Goal: Information Seeking & Learning: Learn about a topic

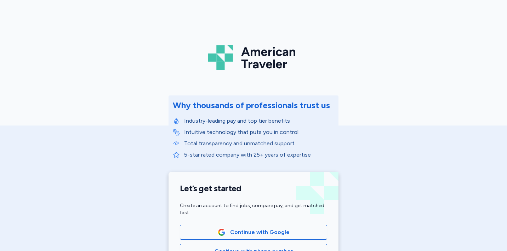
scroll to position [37, 0]
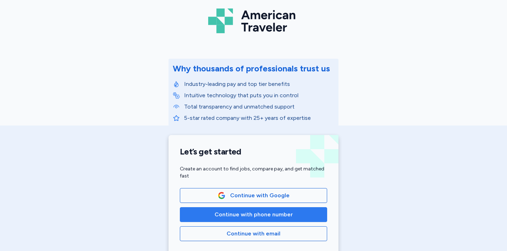
click at [272, 212] on span "Continue with phone number" at bounding box center [253, 215] width 78 height 8
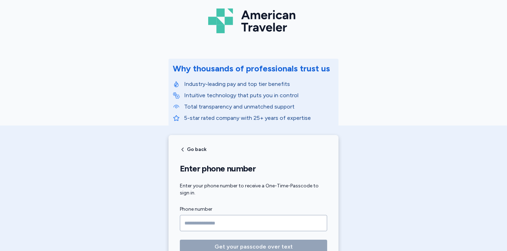
click at [262, 224] on input "Phone number" at bounding box center [253, 223] width 147 height 16
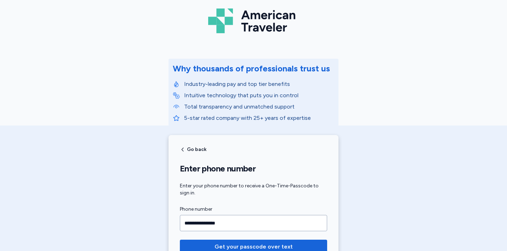
type input "**********"
click at [180, 240] on button "Get your passcode over text" at bounding box center [253, 247] width 147 height 14
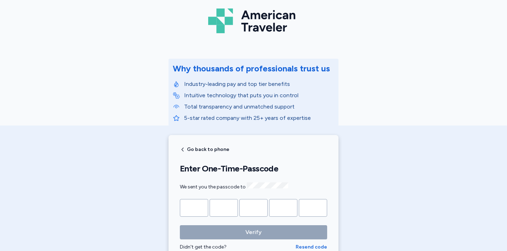
type input "*"
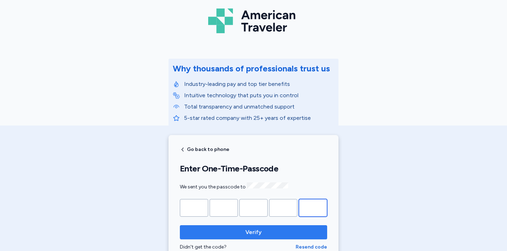
type input "*"
click at [266, 234] on span "Verify" at bounding box center [253, 232] width 136 height 8
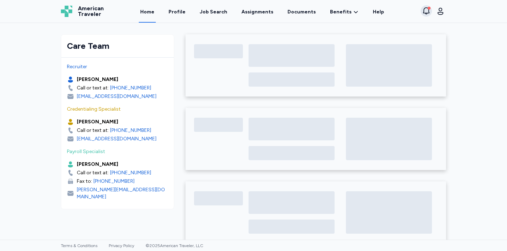
click at [424, 11] on icon "button" at bounding box center [426, 10] width 6 height 7
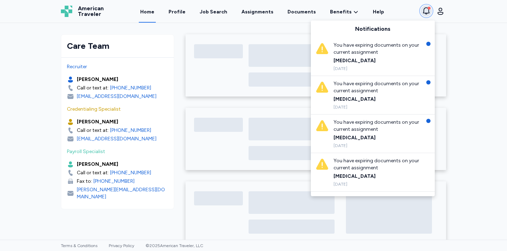
click at [424, 11] on icon "button" at bounding box center [426, 10] width 6 height 7
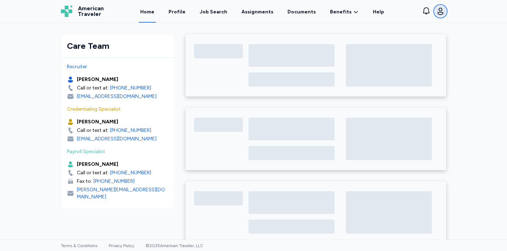
click at [444, 12] on icon "button" at bounding box center [440, 11] width 8 height 8
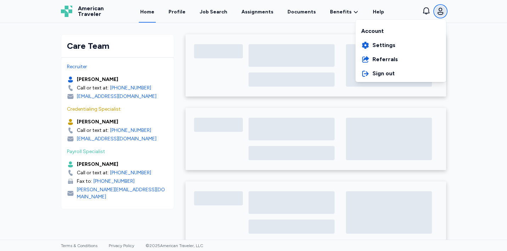
click at [444, 12] on icon "button" at bounding box center [440, 11] width 8 height 8
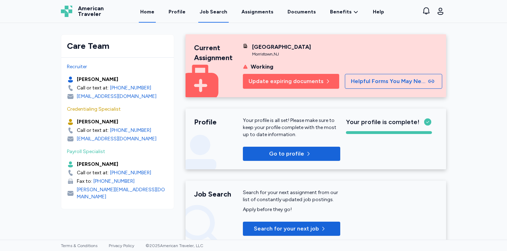
click at [223, 13] on div "Job Search" at bounding box center [214, 11] width 28 height 7
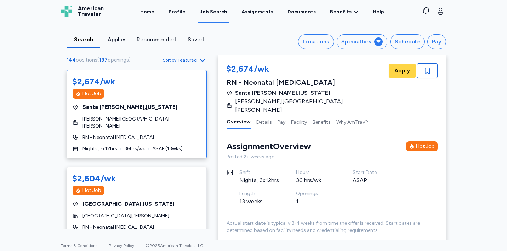
click at [197, 63] on span "Sort by Featured" at bounding box center [185, 60] width 44 height 8
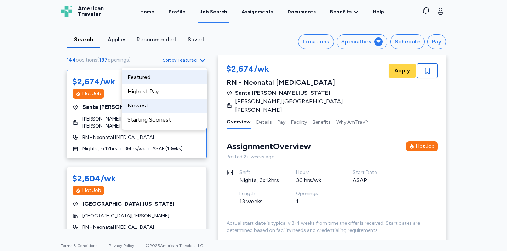
click at [170, 111] on div "Newest" at bounding box center [164, 106] width 85 height 14
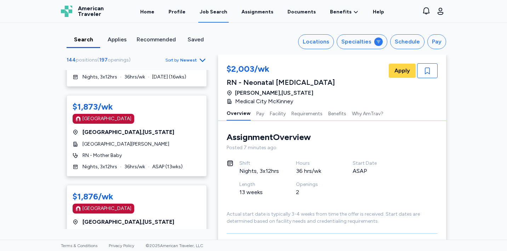
scroll to position [3677, 0]
click at [302, 17] on link "Documents" at bounding box center [301, 12] width 31 height 22
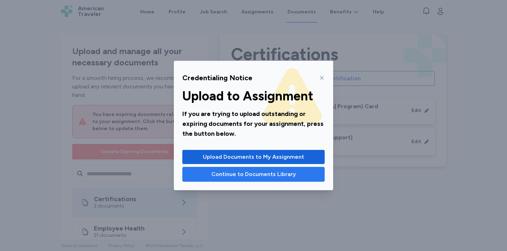
click at [283, 178] on span "Continue to Documents Library" at bounding box center [253, 174] width 85 height 8
